Goal: Task Accomplishment & Management: Complete application form

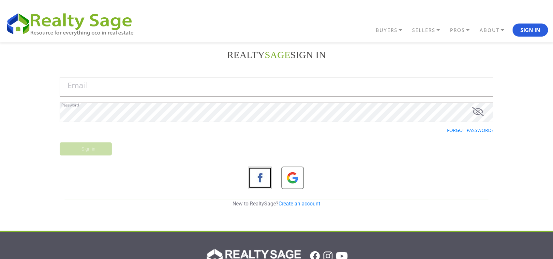
click at [294, 203] on link "Create an account" at bounding box center [300, 203] width 42 height 6
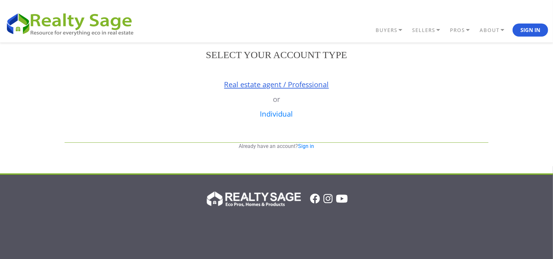
click at [255, 84] on link "Real estate agent / Professional" at bounding box center [276, 84] width 105 height 10
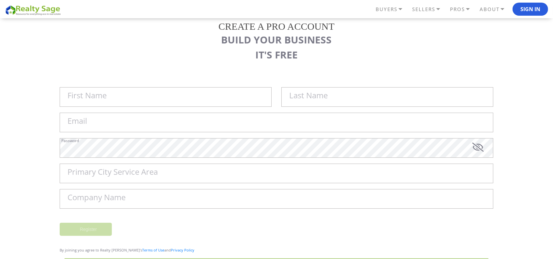
scroll to position [82, 0]
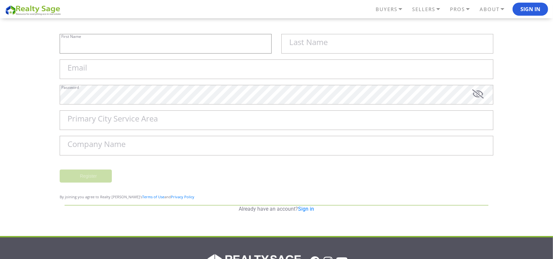
type input "Sell My House Fast [GEOGRAPHIC_DATA] | As"
type input "Is Cash Home Buyers Brentwood"
type input "[EMAIL_ADDRESS][DOMAIN_NAME]"
type input "Brentwood"
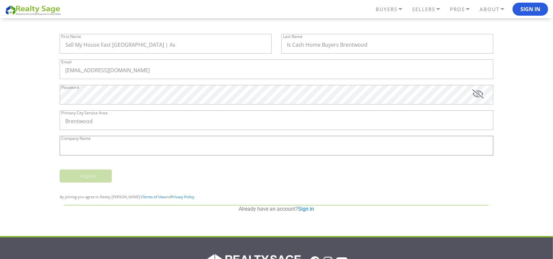
type input "Sell My House Fast [GEOGRAPHIC_DATA] | As Is Cash Home Buyers [GEOGRAPHIC_DATA]"
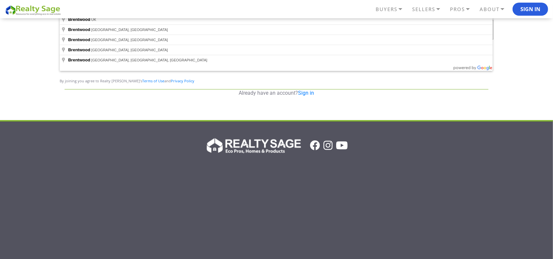
scroll to position [129, 0]
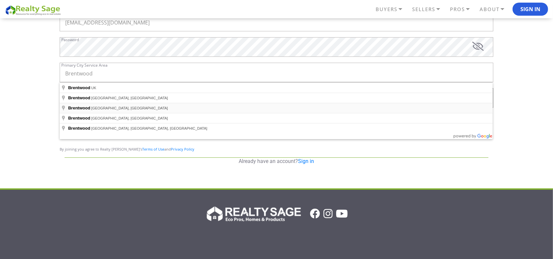
click at [97, 107] on span "[GEOGRAPHIC_DATA], [GEOGRAPHIC_DATA]" at bounding box center [129, 108] width 77 height 4
click at [112, 76] on input "Brentwood" at bounding box center [277, 73] width 434 height 20
type input "[GEOGRAPHIC_DATA], [GEOGRAPHIC_DATA], [GEOGRAPHIC_DATA]"
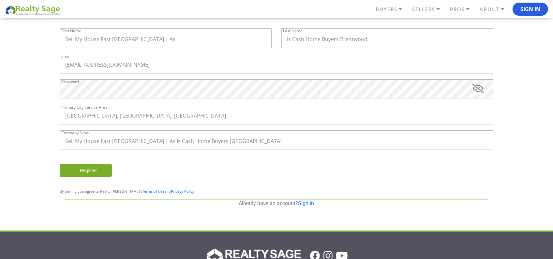
scroll to position [89, 0]
